Goal: Answer question/provide support

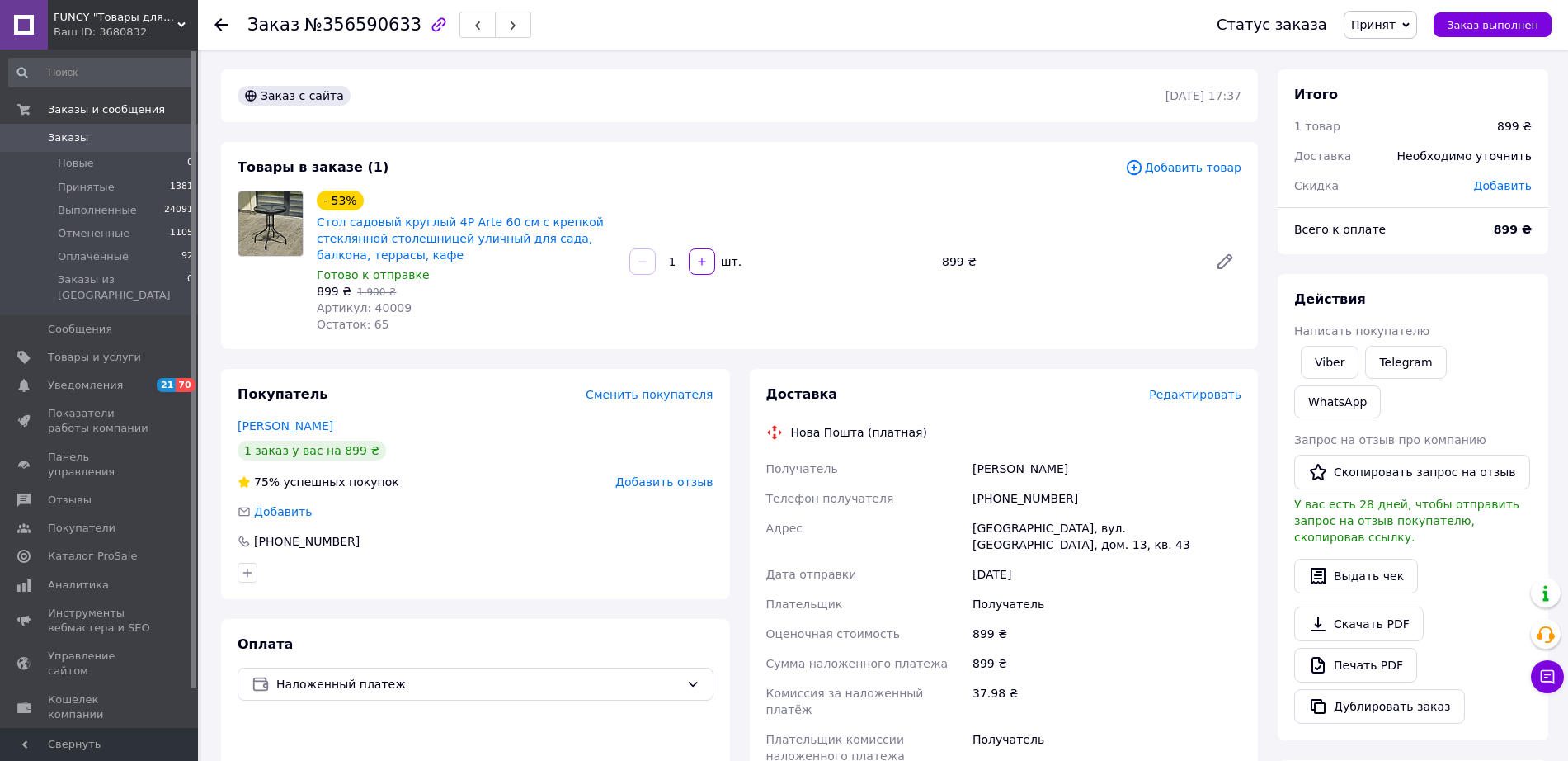
click at [308, 423] on link "[PERSON_NAME]" at bounding box center [286, 425] width 96 height 13
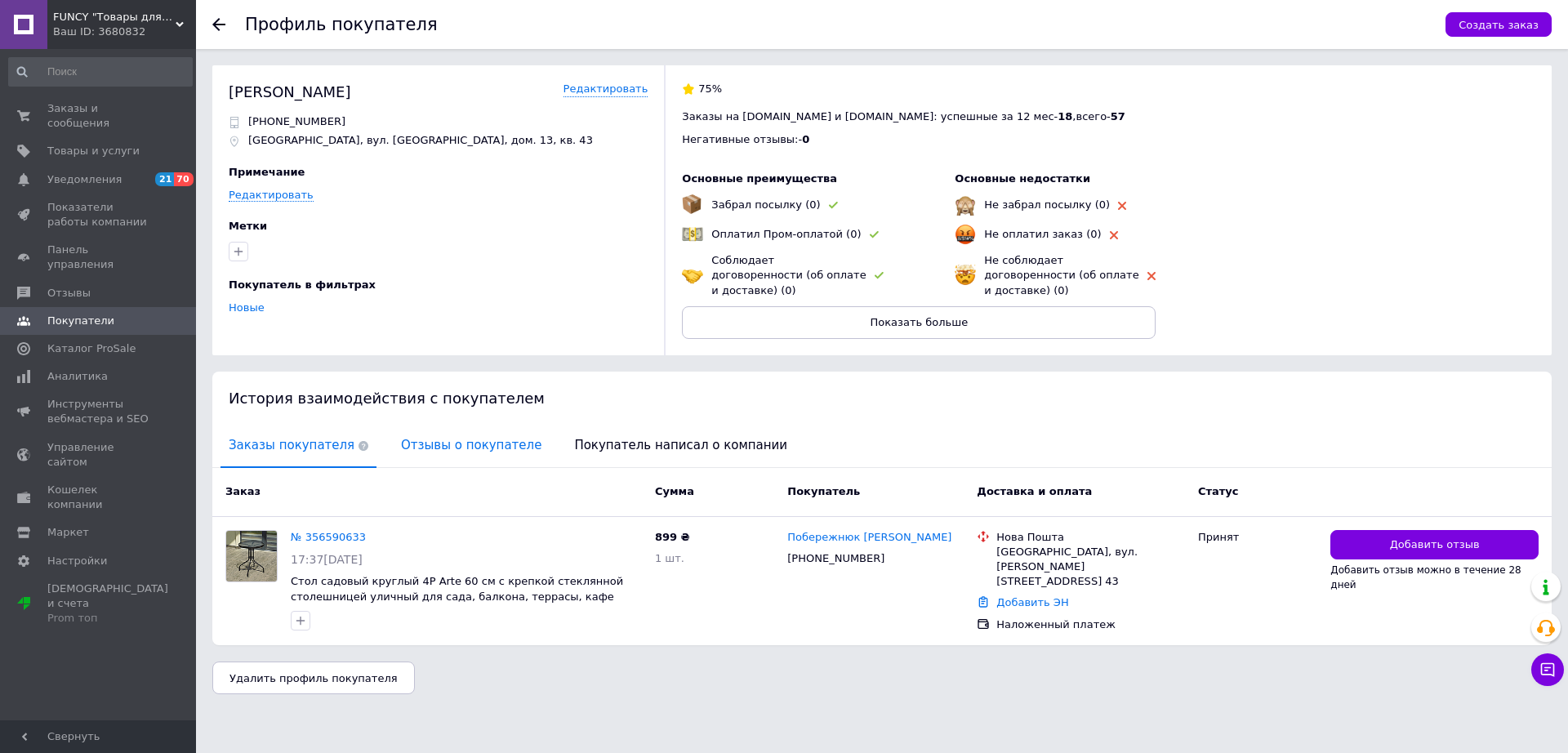
click at [435, 425] on span "Отзывы о покупателе" at bounding box center [472, 445] width 157 height 41
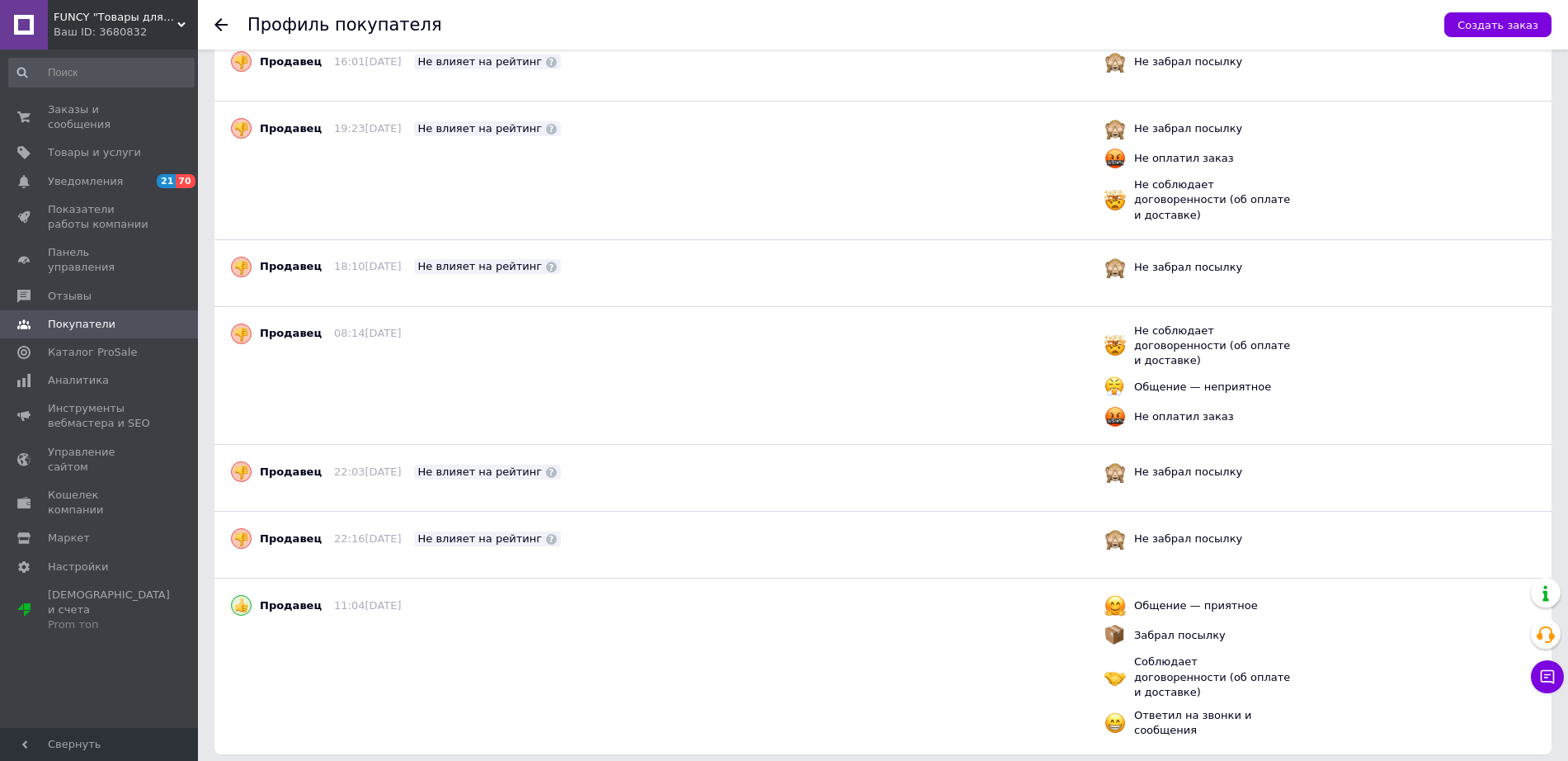
scroll to position [38, 0]
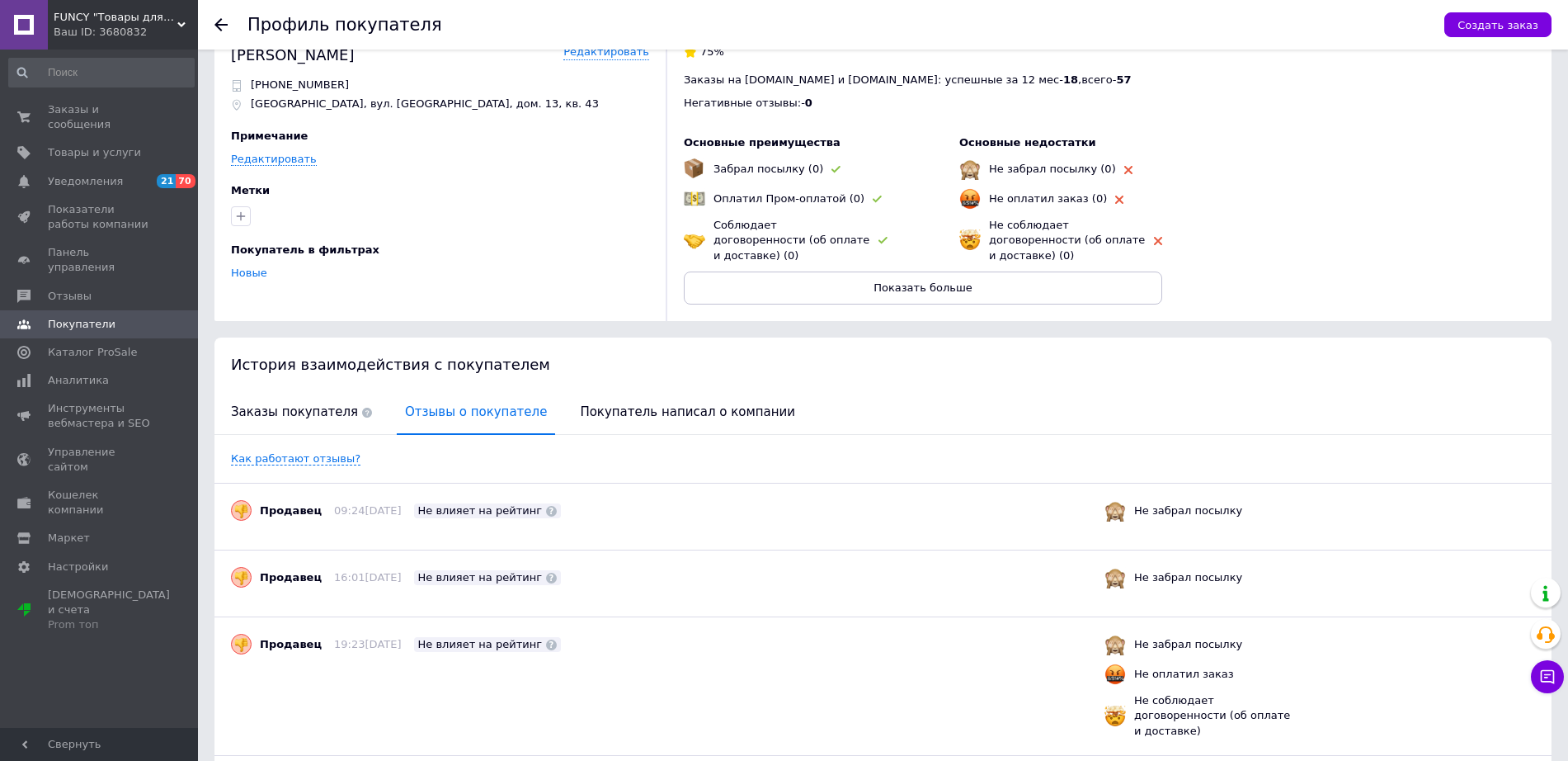
click at [898, 369] on div "История взаимодействия с покупателем" at bounding box center [883, 364] width 1337 height 54
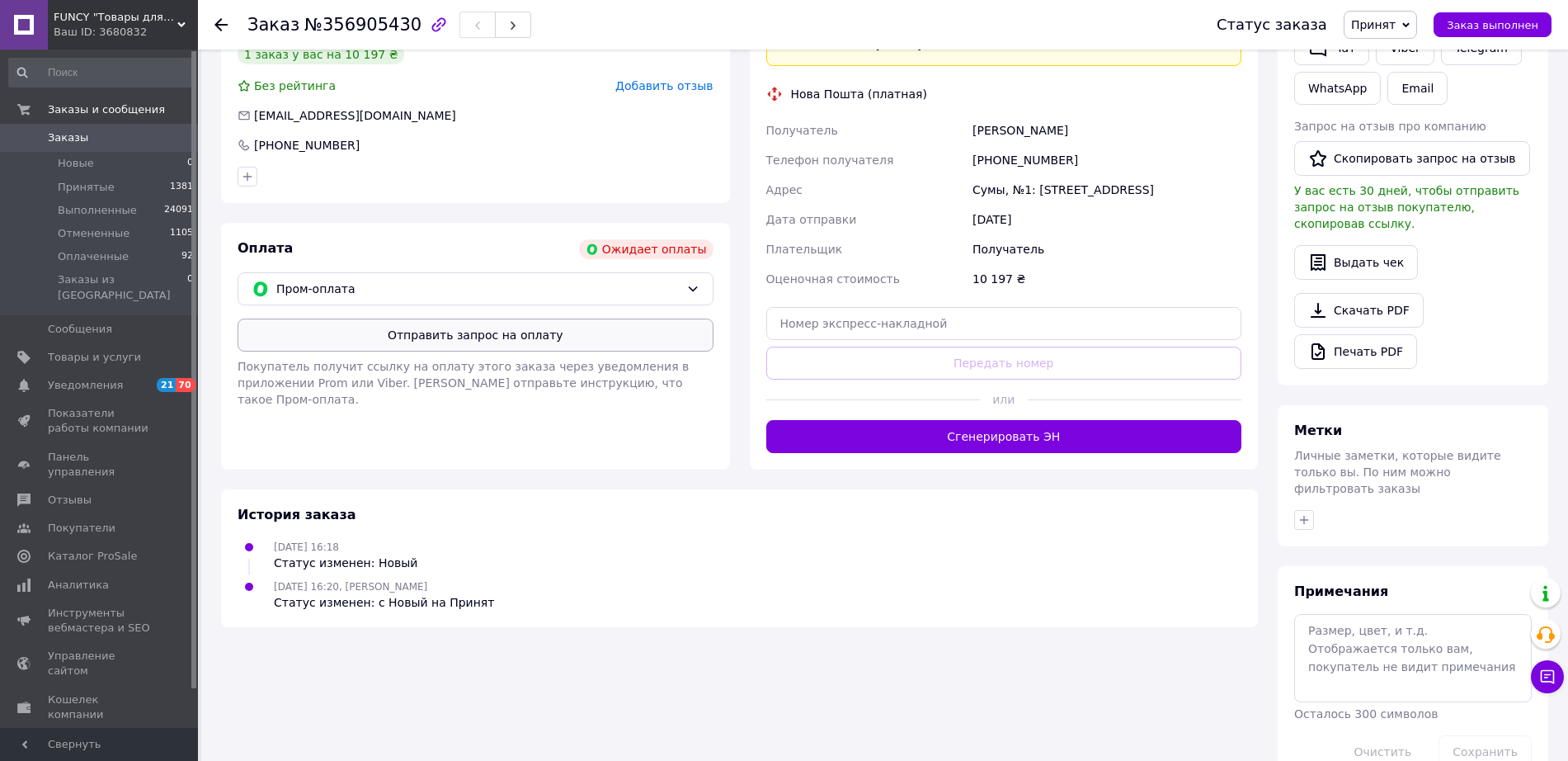
scroll to position [103, 0]
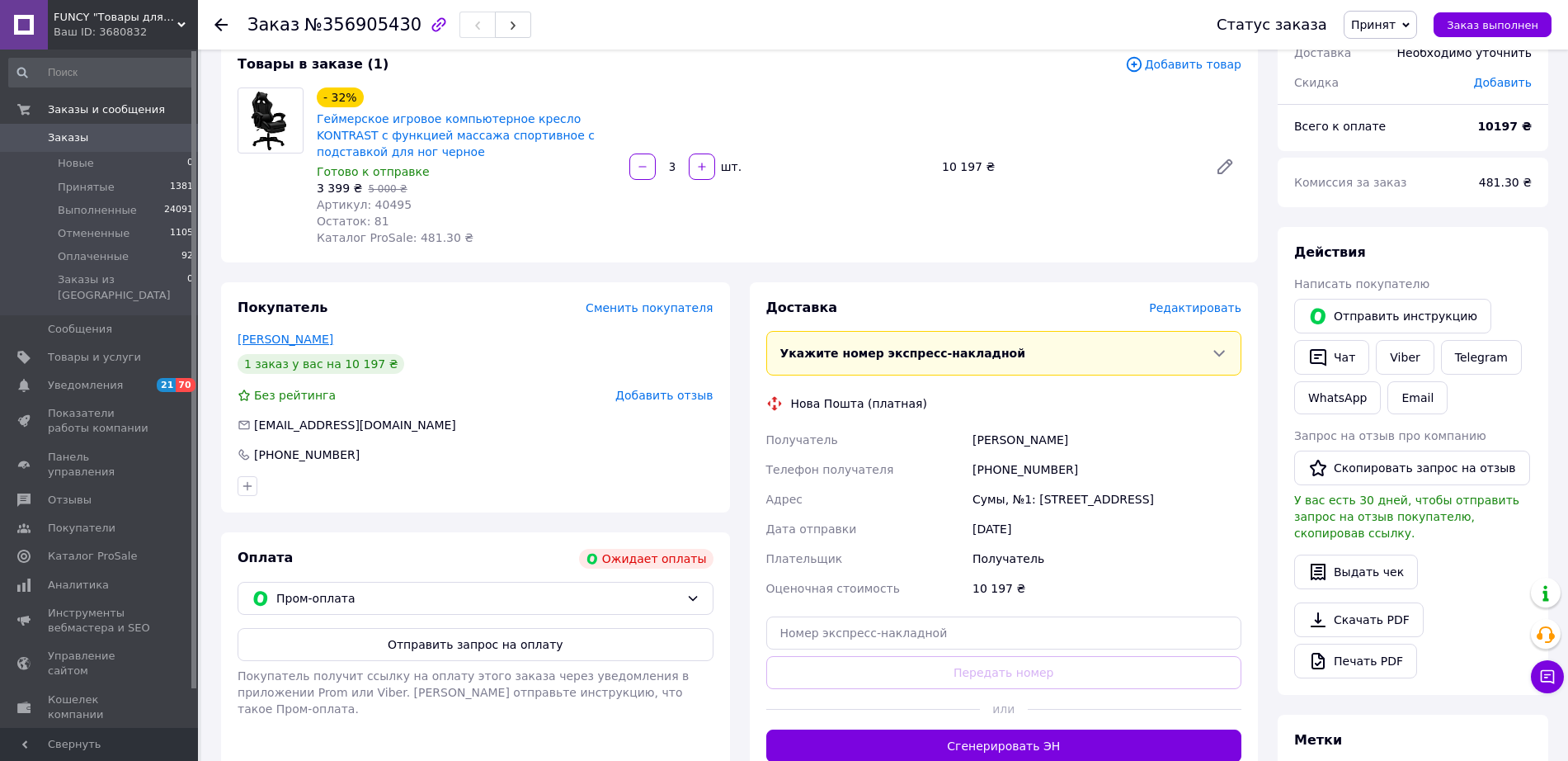
click at [326, 334] on link "[PERSON_NAME]" at bounding box center [286, 339] width 96 height 13
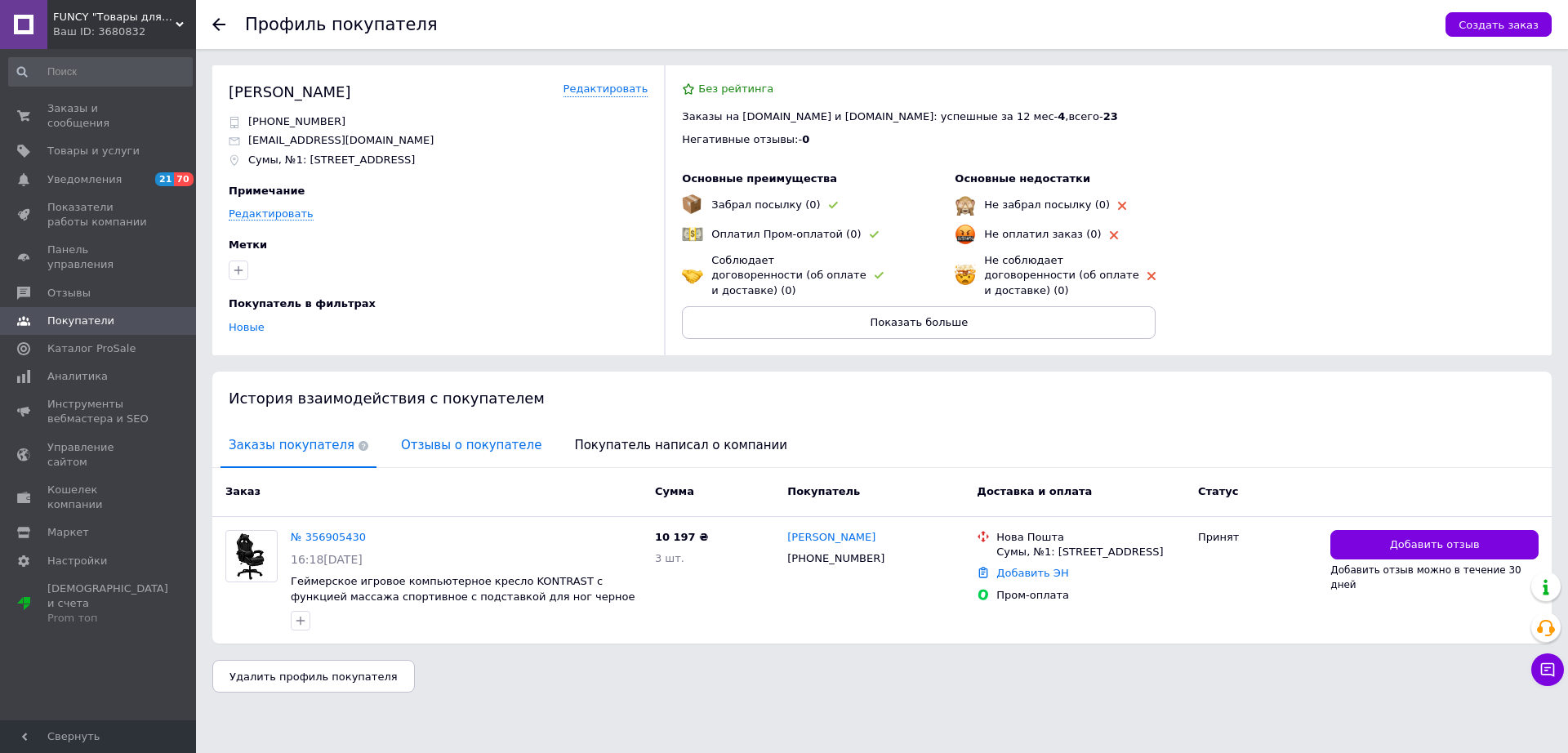
click at [453, 434] on span "Отзывы о покупателе" at bounding box center [472, 445] width 157 height 41
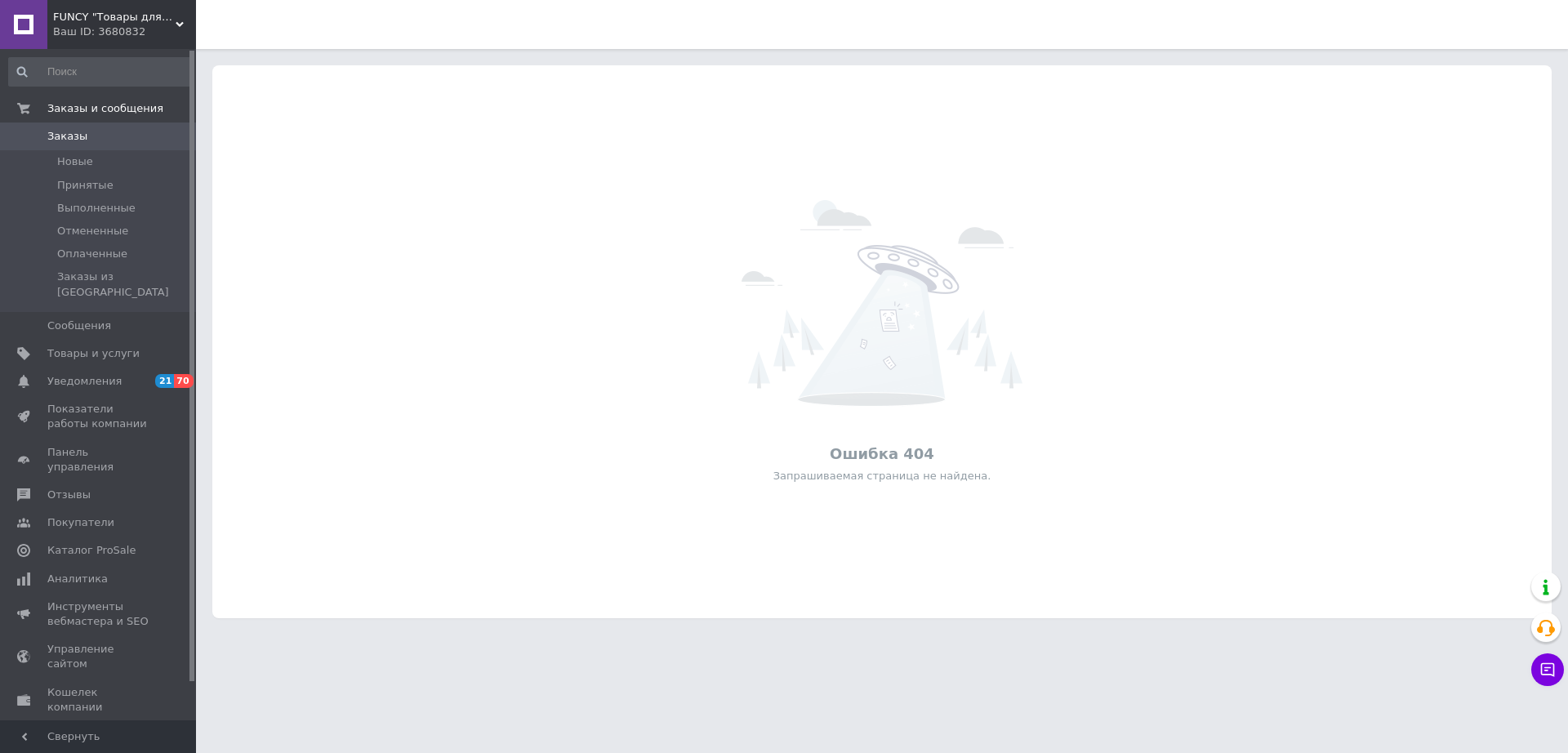
click at [141, 28] on div "Ваш ID: 3680832" at bounding box center [125, 31] width 143 height 15
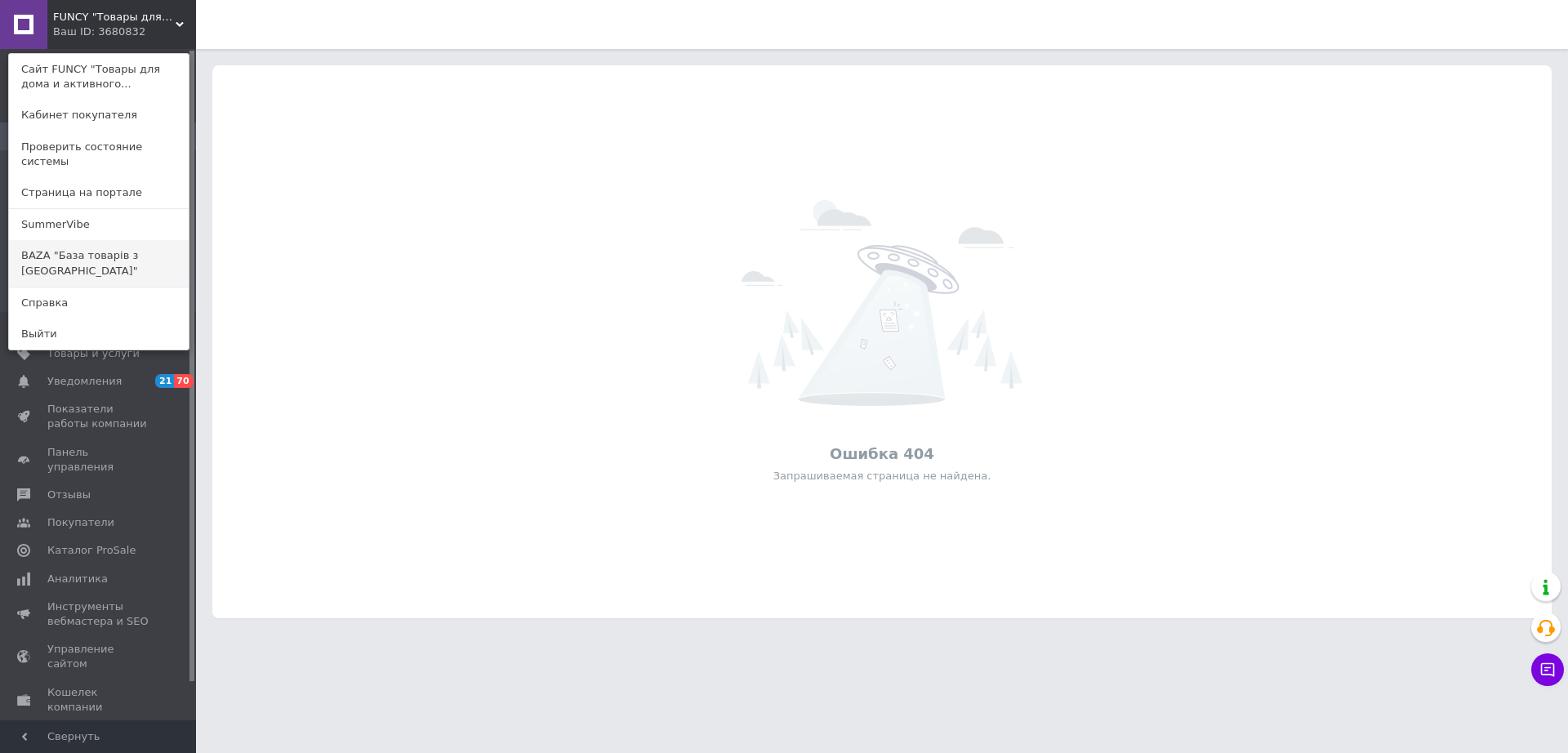
click at [91, 240] on link "BAZA "База товарів з [GEOGRAPHIC_DATA]"" at bounding box center [98, 263] width 179 height 46
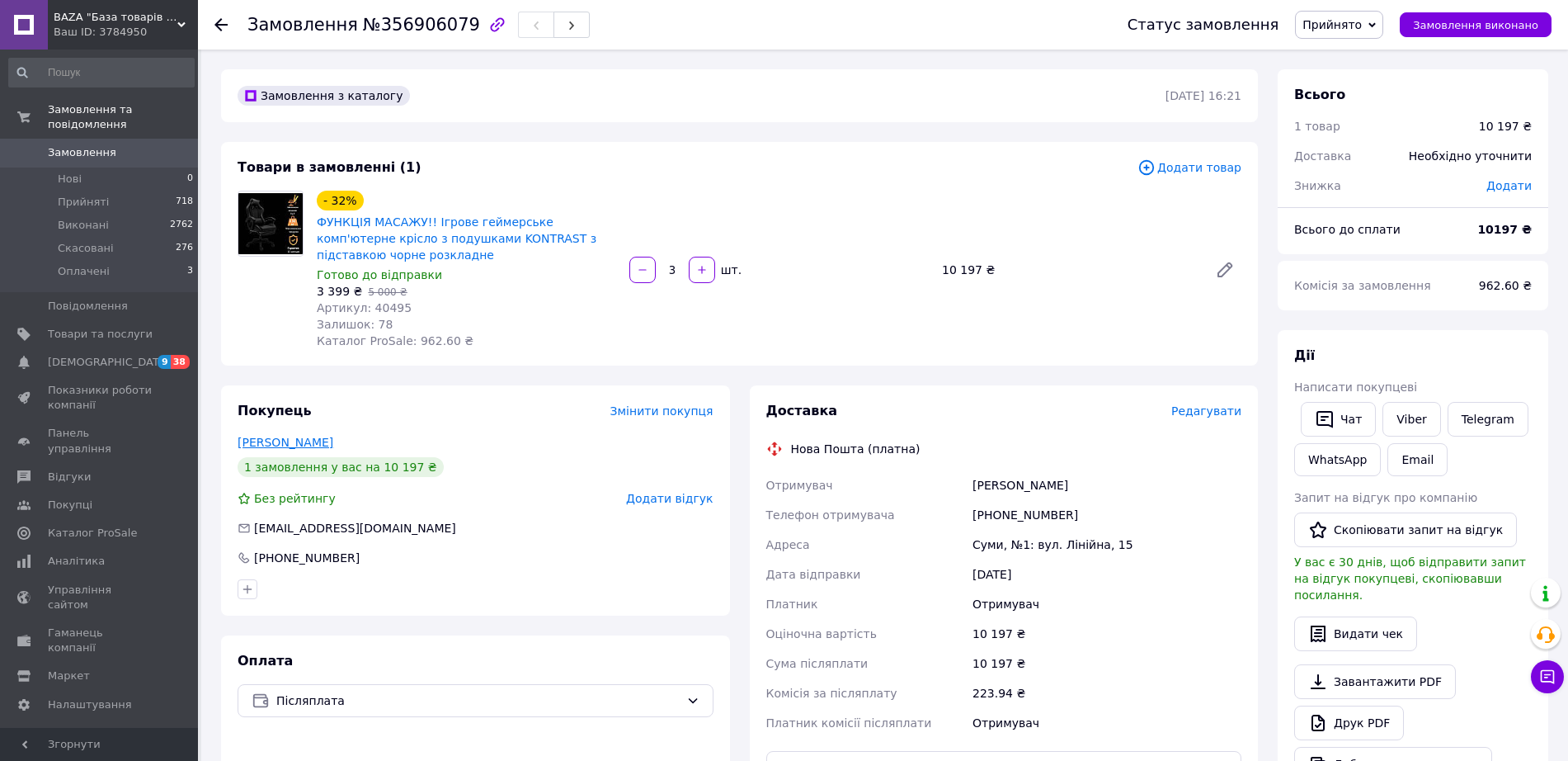
click at [320, 435] on link "[PERSON_NAME]" at bounding box center [286, 441] width 96 height 13
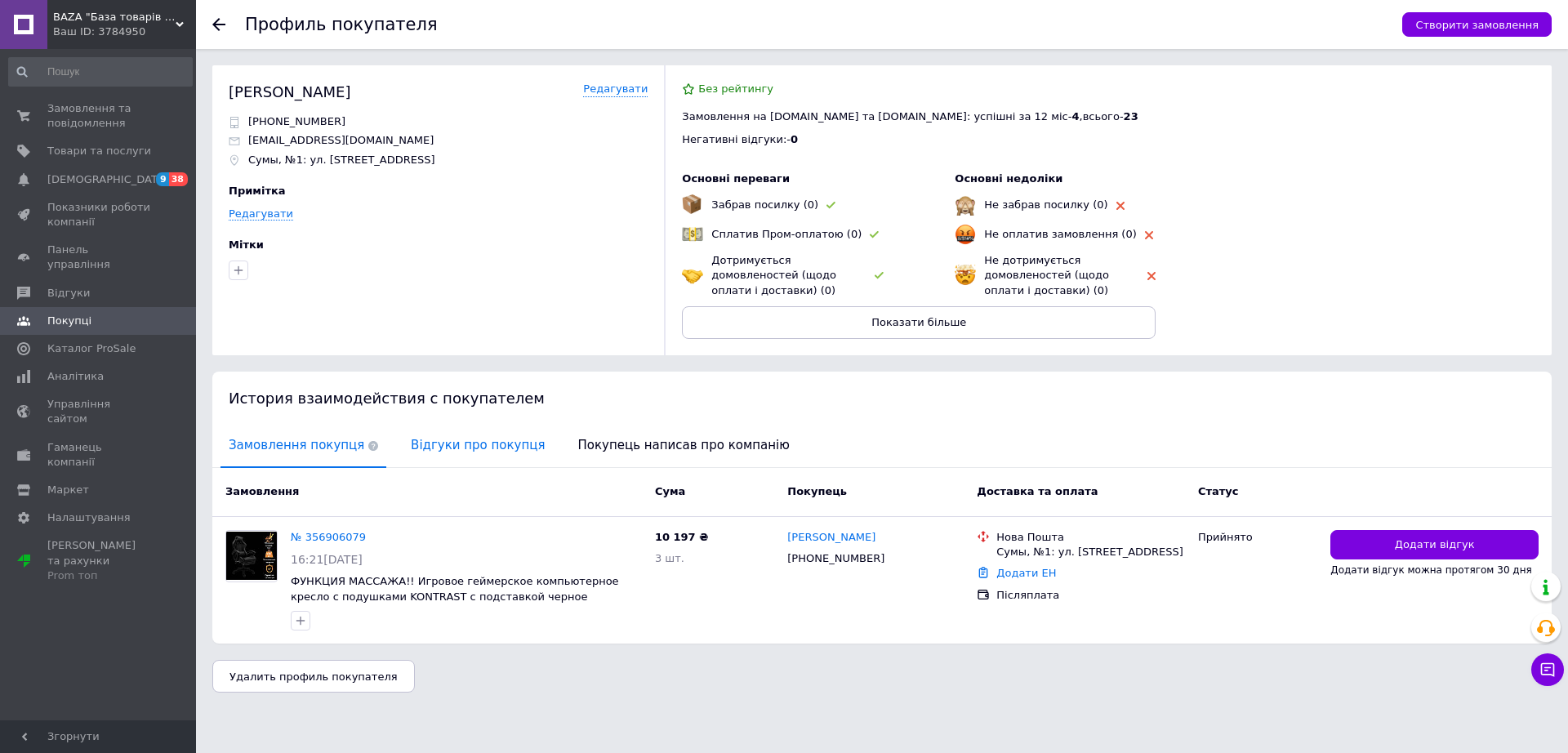
click at [427, 447] on span "Відгуки про покупця" at bounding box center [478, 445] width 150 height 41
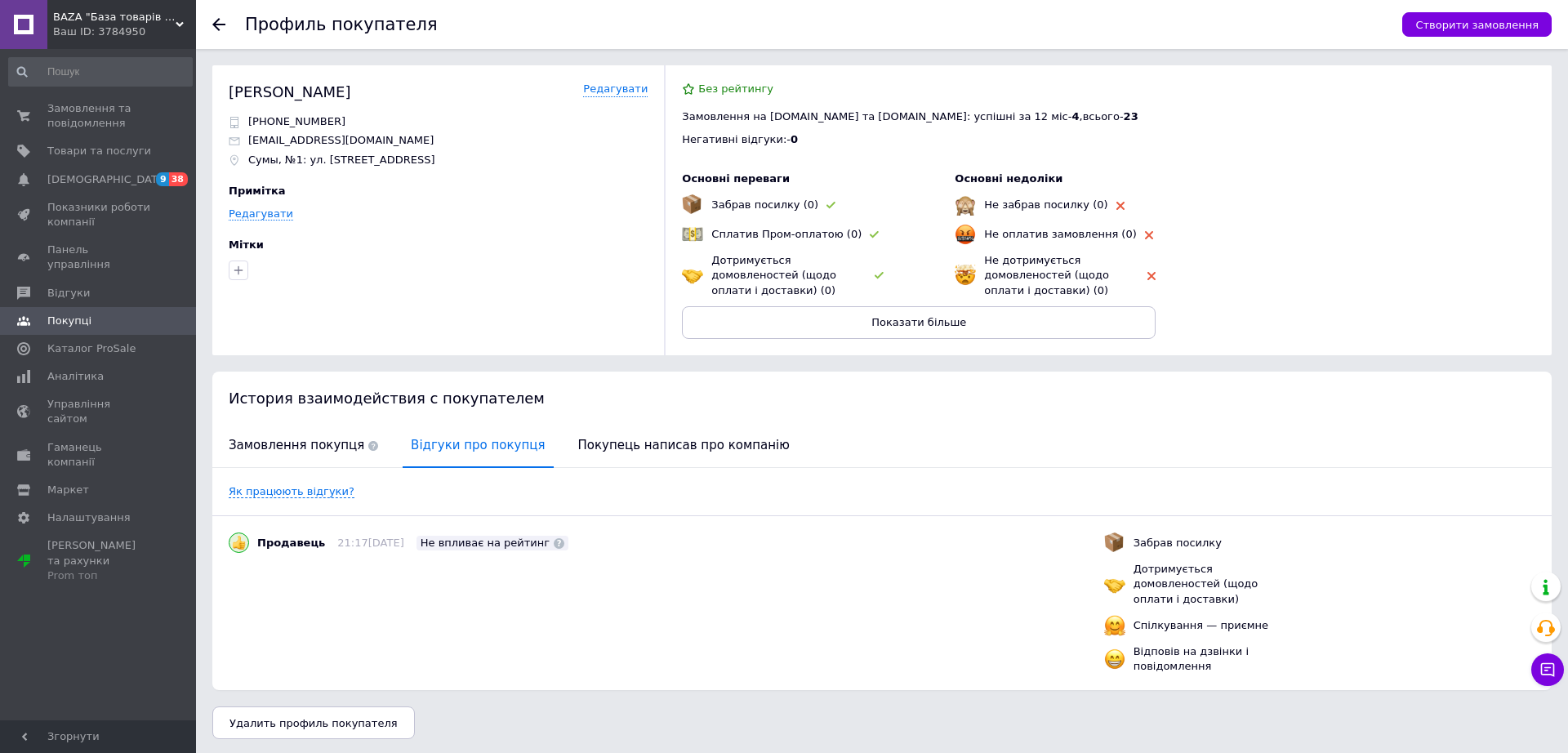
click at [846, 464] on div "Замовлення покупця Відгуки про покупця Покупець написав про компанію" at bounding box center [882, 446] width 1340 height 43
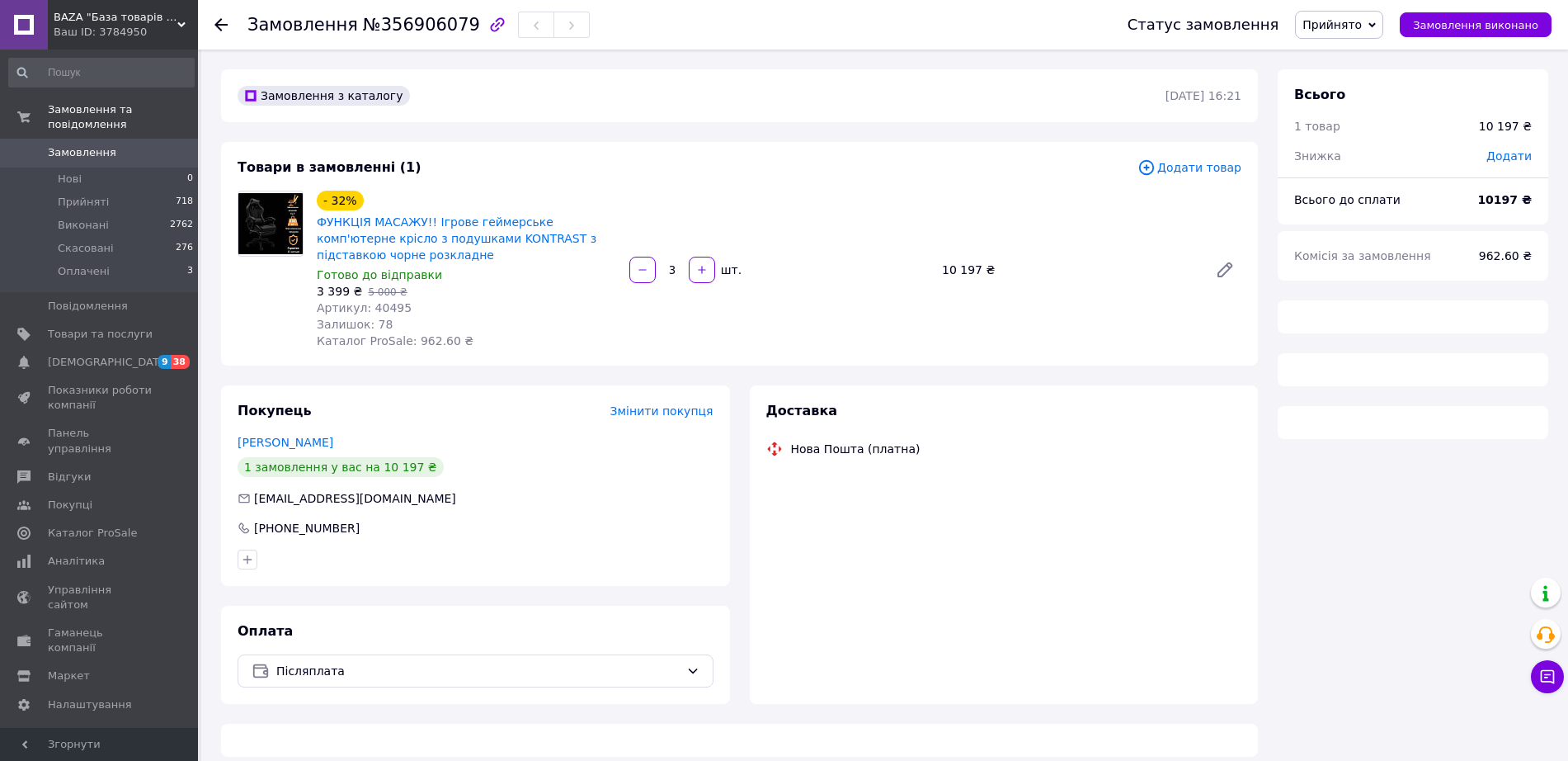
scroll to position [222, 0]
